Goal: Navigation & Orientation: Go to known website

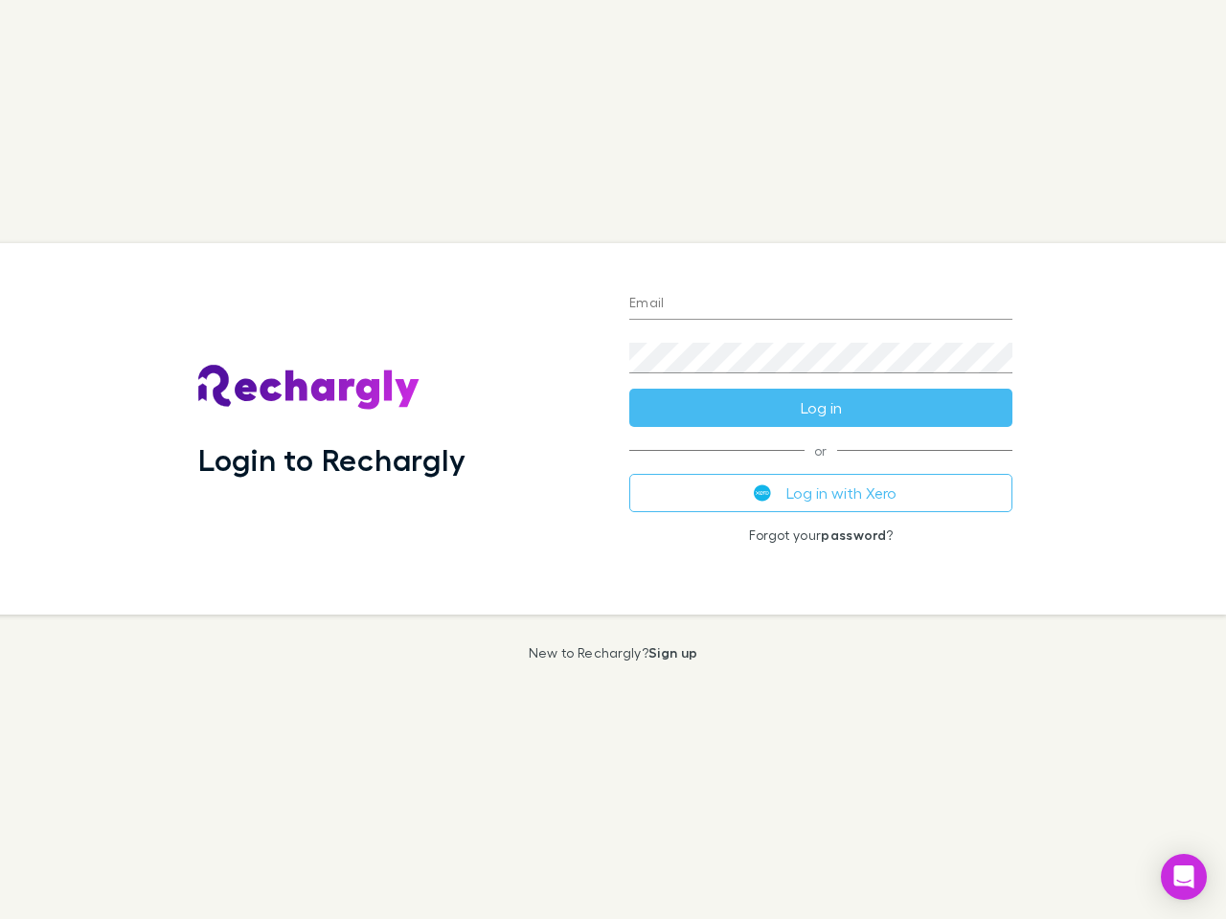
click at [613, 460] on div "Login to Rechargly" at bounding box center [398, 429] width 431 height 372
click at [821, 305] on input "Email" at bounding box center [820, 304] width 383 height 31
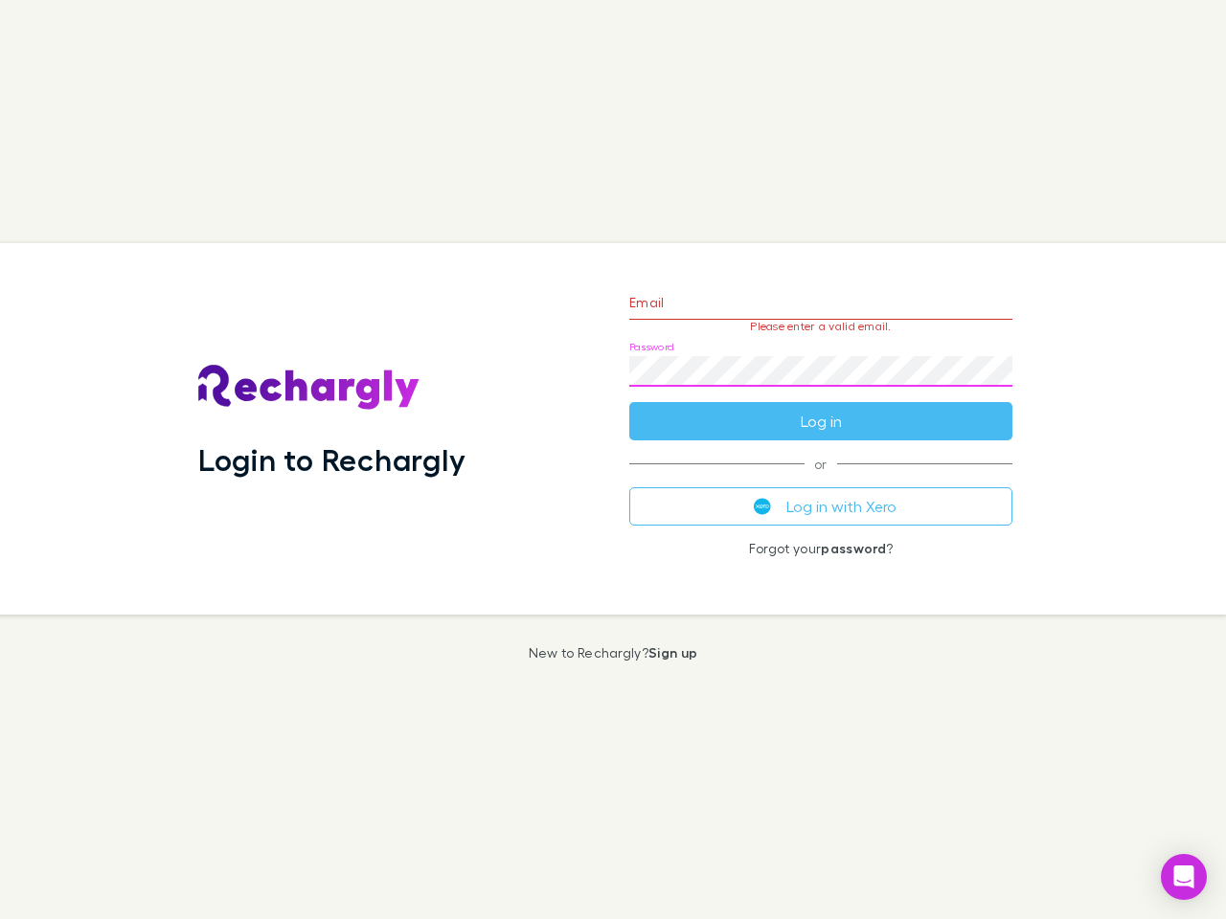
click at [821, 408] on form "Email Please enter a valid email. Password Log in" at bounding box center [820, 357] width 383 height 167
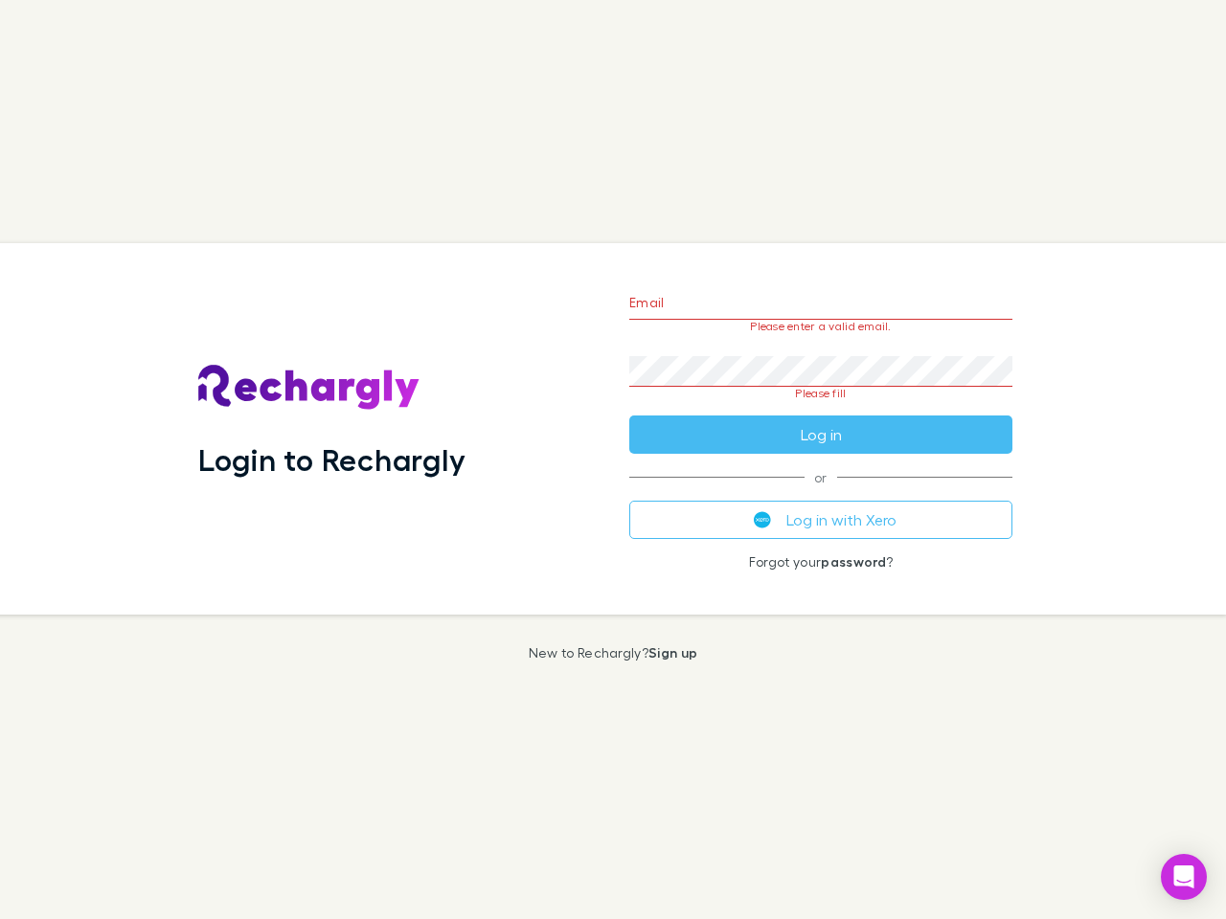
click at [821, 493] on div "Email Please enter a valid email. Password Please fill Log in or Log in with Xe…" at bounding box center [821, 429] width 414 height 372
click at [1184, 877] on icon "Open Intercom Messenger" at bounding box center [1184, 877] width 20 height 23
